Goal: Find specific page/section: Find specific page/section

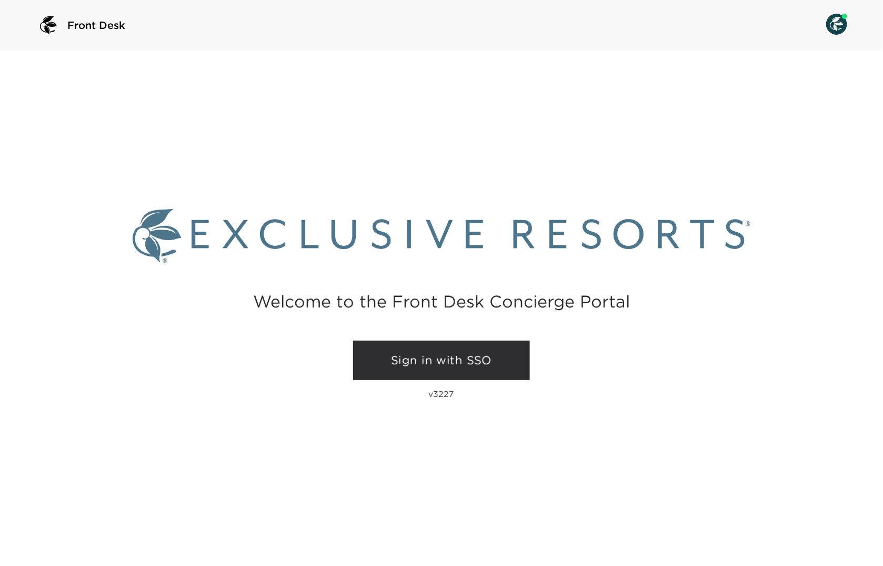
click at [394, 360] on link "Sign in with SSO" at bounding box center [441, 361] width 177 height 40
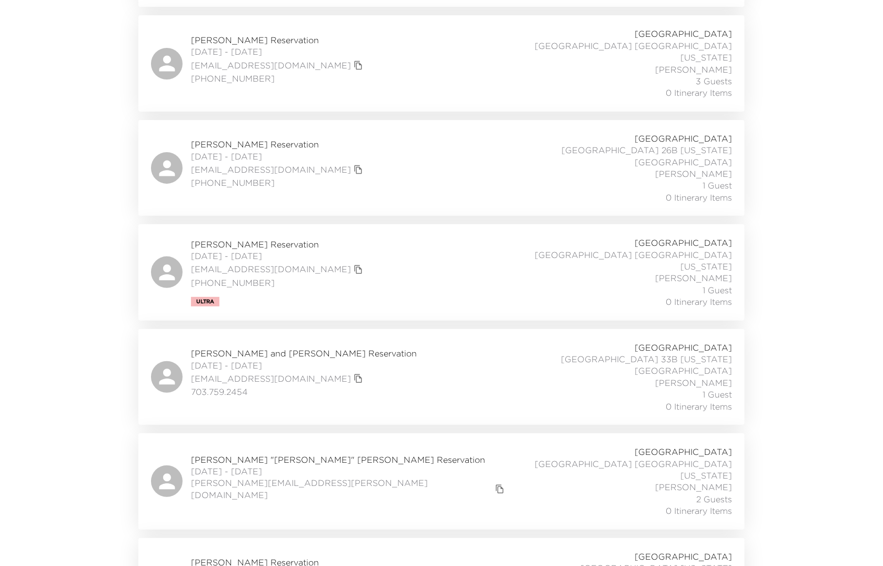
scroll to position [1779, 0]
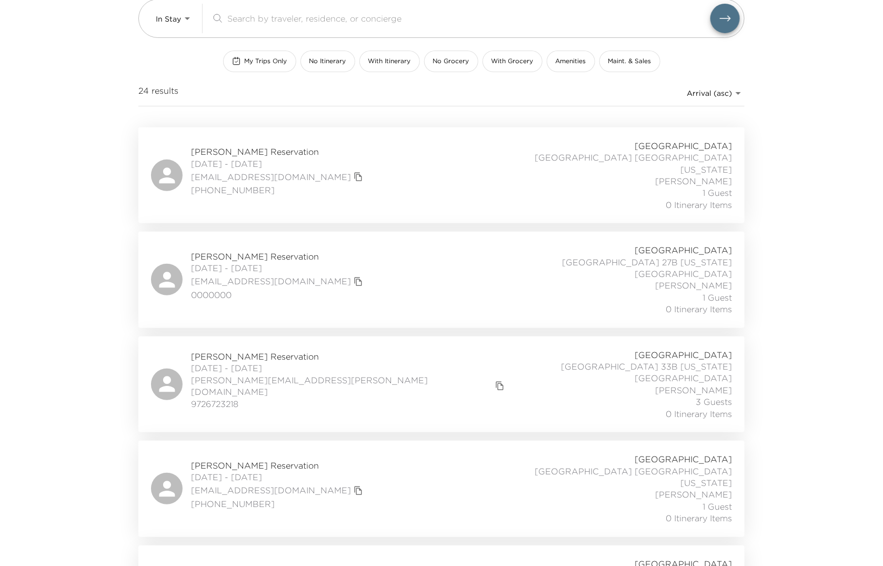
scroll to position [27, 0]
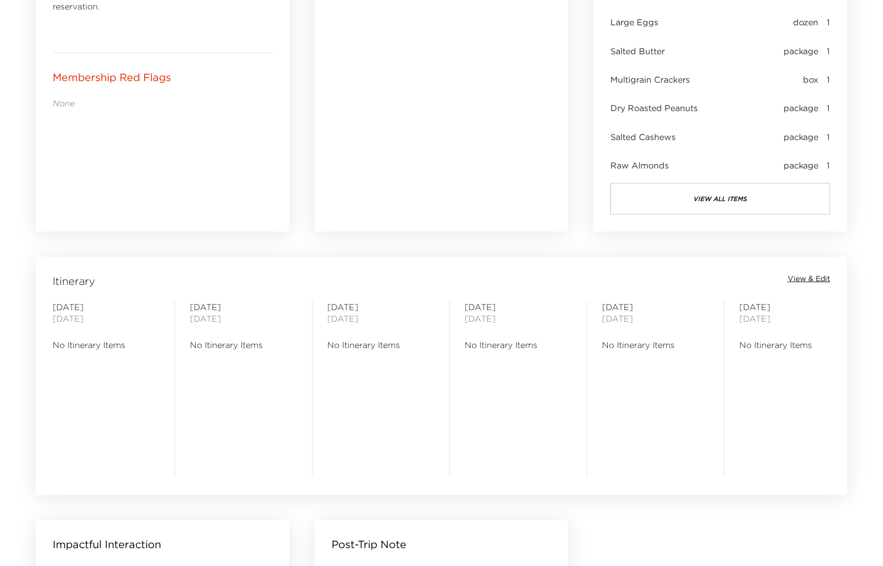
scroll to position [623, 0]
click at [688, 204] on button "view all items" at bounding box center [721, 198] width 220 height 32
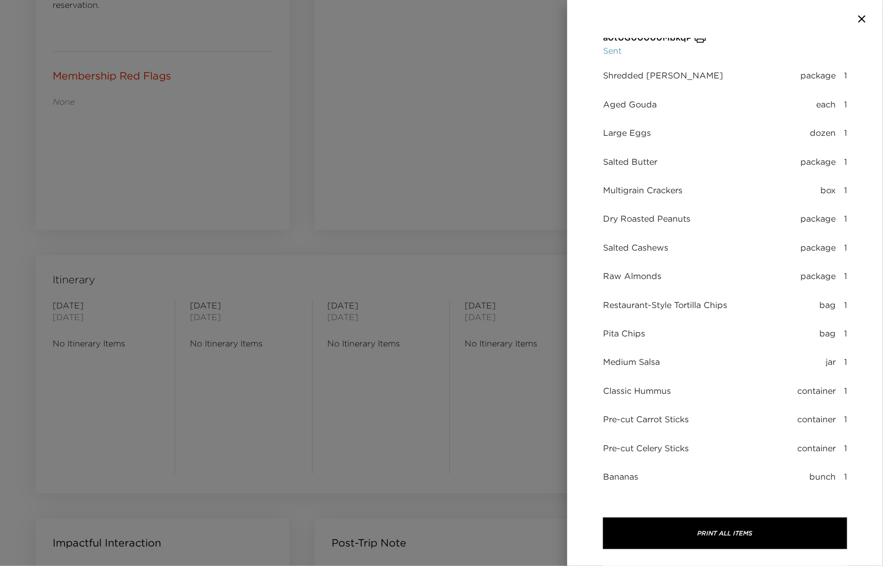
scroll to position [0, 0]
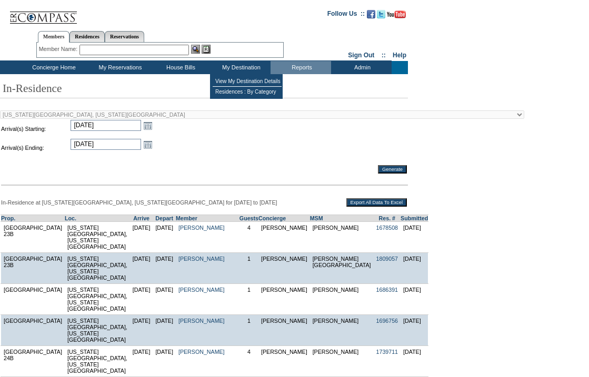
click at [241, 67] on td "My Destination" at bounding box center [240, 67] width 61 height 13
click at [241, 80] on td "View My Destination Details" at bounding box center [247, 81] width 69 height 11
